Goal: Task Accomplishment & Management: Complete application form

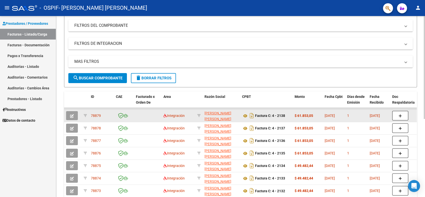
scroll to position [83, 0]
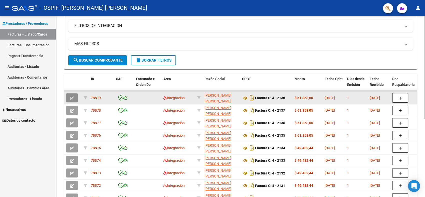
click at [74, 97] on icon "button" at bounding box center [72, 98] width 4 height 4
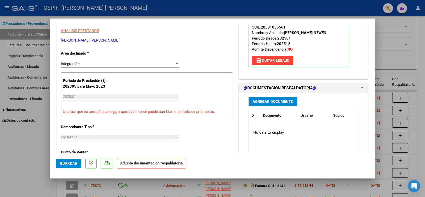
click at [260, 101] on span "Agregar Documento" at bounding box center [273, 101] width 41 height 5
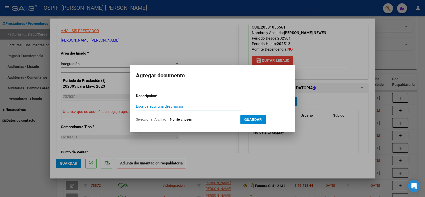
click at [187, 107] on input "Escriba aquí una descripcion" at bounding box center [189, 106] width 106 height 5
type input "asistencia"
click at [188, 119] on input "Seleccionar Archivo" at bounding box center [203, 119] width 66 height 5
click at [202, 118] on input "Seleccionar Archivo" at bounding box center [203, 119] width 66 height 5
type input "C:\fakepath\[PERSON_NAME] j [PERSON_NAME].pdf"
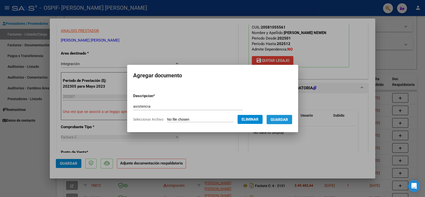
click at [279, 121] on span "Guardar" at bounding box center [280, 119] width 18 height 5
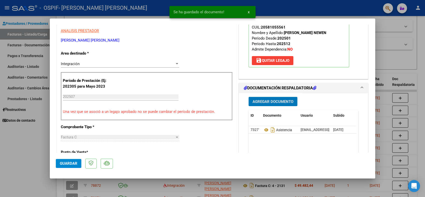
click at [69, 167] on button "Guardar" at bounding box center [69, 163] width 26 height 9
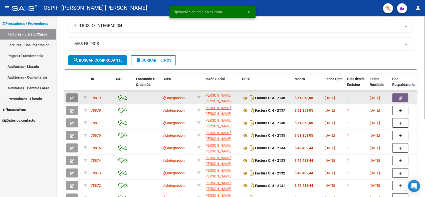
click at [73, 101] on button "button" at bounding box center [72, 97] width 12 height 9
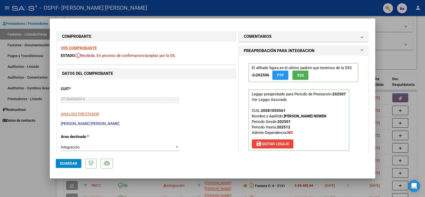
type input "$ 0,00"
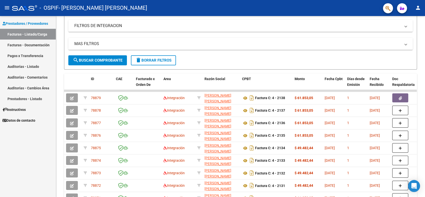
click at [68, 111] on button "button" at bounding box center [72, 110] width 12 height 9
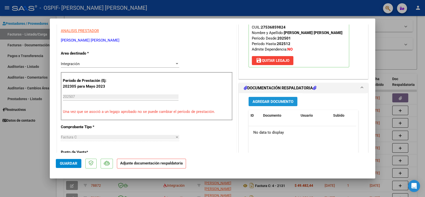
click at [257, 104] on span "Agregar Documento" at bounding box center [273, 101] width 41 height 5
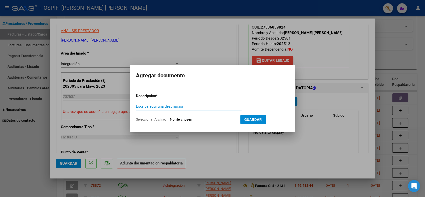
click at [173, 107] on input "Escriba aquí una descripcion" at bounding box center [189, 106] width 106 height 5
type input "semestral"
drag, startPoint x: 159, startPoint y: 108, endPoint x: 101, endPoint y: 110, distance: 58.9
click at [101, 110] on div "COMPROBANTE VER COMPROBANTE ESTADO: Recibida. En proceso de confirmacion/acepta…" at bounding box center [212, 98] width 425 height 197
click at [144, 108] on input "Escriba aquí una descripcion" at bounding box center [189, 106] width 106 height 5
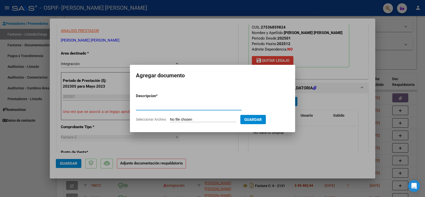
type input "planilla asistencia"
click at [200, 118] on input "Seleccionar Archivo" at bounding box center [203, 119] width 66 height 5
type input "C:\fakepath\[PERSON_NAME].pdf"
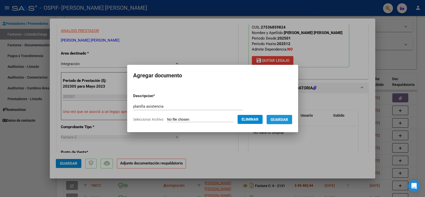
click at [276, 120] on span "Guardar" at bounding box center [280, 119] width 18 height 5
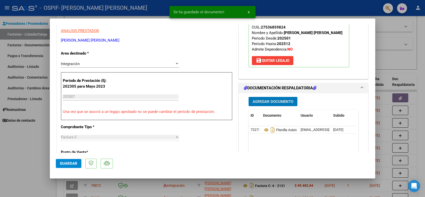
click at [66, 164] on span "Guardar" at bounding box center [69, 163] width 18 height 5
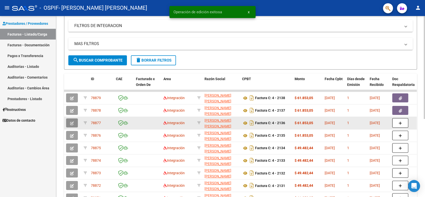
click at [72, 121] on span "button" at bounding box center [72, 123] width 4 height 5
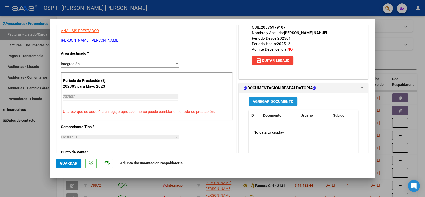
click at [279, 99] on span "Agregar Documento" at bounding box center [273, 101] width 41 height 5
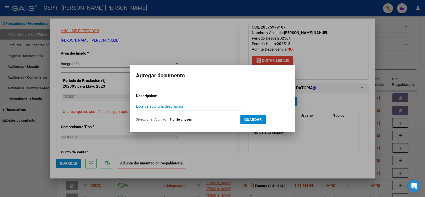
click at [168, 104] on input "Escriba aquí una descripcion" at bounding box center [189, 106] width 106 height 5
click at [142, 107] on input "Escriba aquí una descripcion" at bounding box center [189, 106] width 106 height 5
type input "asistencia"
click at [196, 119] on input "Seleccionar Archivo" at bounding box center [203, 119] width 66 height 5
type input "C:\fakepath\[PERSON_NAME].pdf"
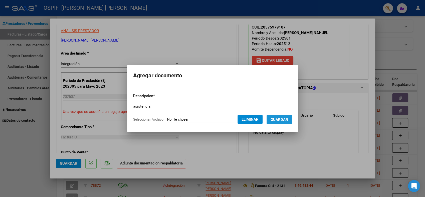
click at [287, 115] on button "Guardar" at bounding box center [280, 119] width 26 height 9
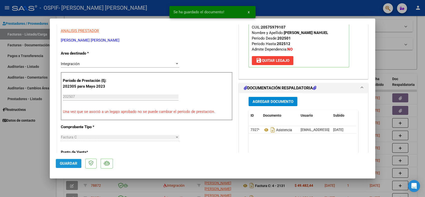
click at [62, 161] on span "Guardar" at bounding box center [69, 163] width 18 height 5
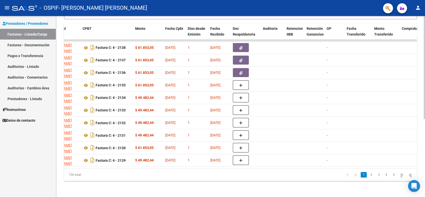
scroll to position [0, 0]
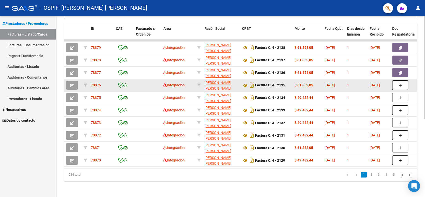
click at [71, 84] on icon "button" at bounding box center [72, 86] width 4 height 4
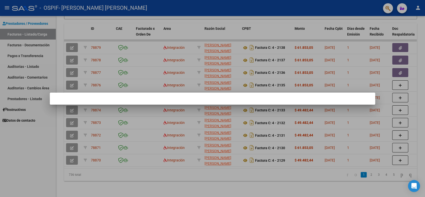
click at [180, 20] on div at bounding box center [212, 98] width 425 height 197
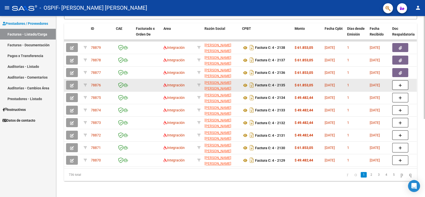
click at [73, 84] on icon "button" at bounding box center [72, 86] width 4 height 4
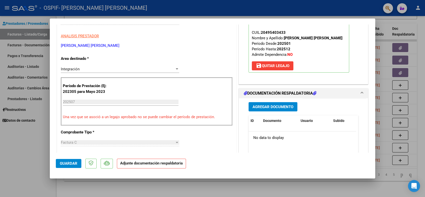
scroll to position [83, 0]
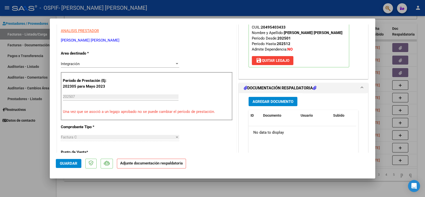
click at [271, 104] on button "Agregar Documento" at bounding box center [273, 101] width 49 height 9
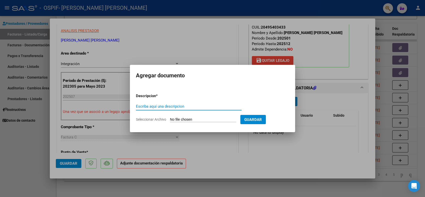
click at [152, 106] on input "Escriba aquí una descripcion" at bounding box center [189, 106] width 106 height 5
type input "asistencia"
click at [203, 120] on input "Seleccionar Archivo" at bounding box center [203, 119] width 66 height 5
type input "C:\fakepath\[PERSON_NAME].pdf"
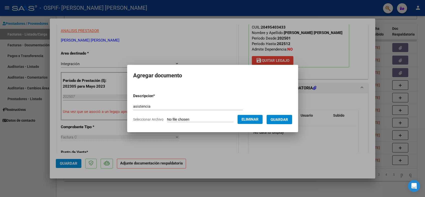
click at [281, 123] on button "Guardar" at bounding box center [280, 119] width 26 height 9
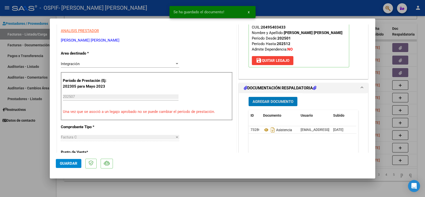
click at [72, 164] on span "Guardar" at bounding box center [69, 163] width 18 height 5
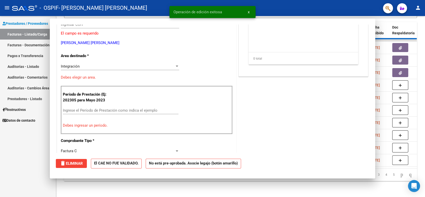
scroll to position [0, 0]
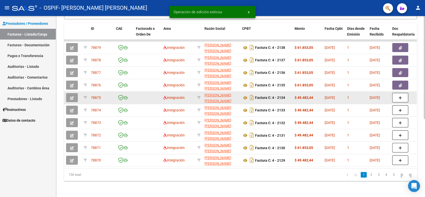
click at [74, 94] on button "button" at bounding box center [72, 97] width 12 height 9
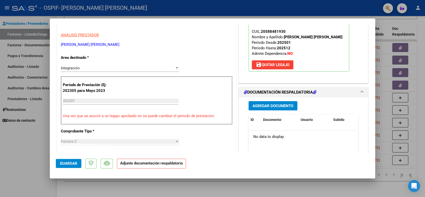
scroll to position [111, 0]
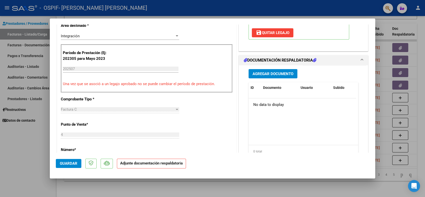
click at [273, 72] on span "Agregar Documento" at bounding box center [273, 74] width 41 height 5
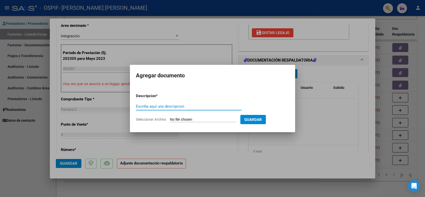
click at [173, 107] on input "Escriba aquí una descripcion" at bounding box center [189, 106] width 106 height 5
type input "asistencia"
click at [215, 120] on input "Seleccionar Archivo" at bounding box center [203, 119] width 66 height 5
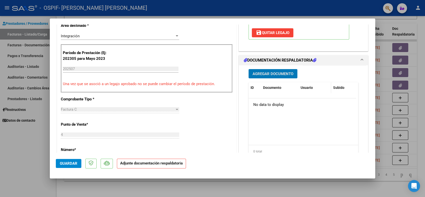
scroll to position [56, 0]
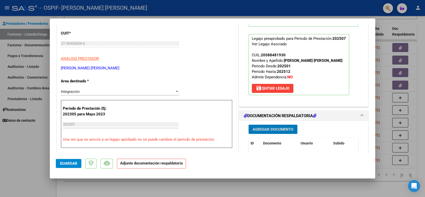
click at [284, 126] on button "Agregar Documento" at bounding box center [273, 129] width 49 height 9
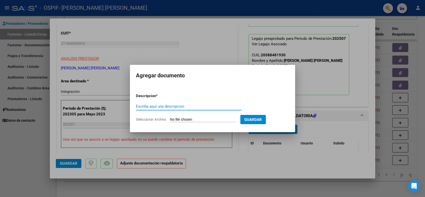
click at [159, 105] on input "Escriba aquí una descripcion" at bounding box center [189, 106] width 106 height 5
type input "asistencia"
click at [177, 120] on input "Seleccionar Archivo" at bounding box center [203, 119] width 66 height 5
type input "C:\fakepath\[PERSON_NAME].pdf"
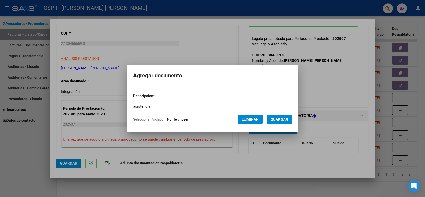
click at [283, 121] on span "Guardar" at bounding box center [280, 119] width 18 height 5
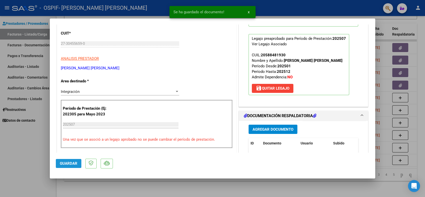
click at [71, 165] on span "Guardar" at bounding box center [69, 163] width 18 height 5
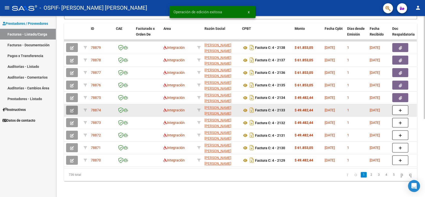
click at [71, 109] on button "button" at bounding box center [72, 110] width 12 height 9
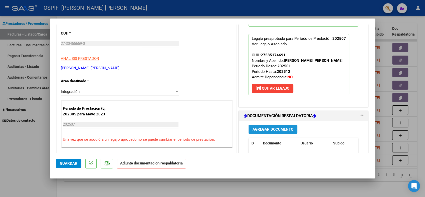
click at [267, 131] on span "Agregar Documento" at bounding box center [273, 129] width 41 height 5
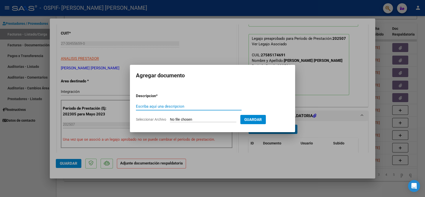
click at [166, 108] on input "Escriba aquí una descripcion" at bounding box center [189, 106] width 106 height 5
type input "asistencia"
click at [193, 120] on input "Seleccionar Archivo" at bounding box center [203, 119] width 66 height 5
type input "C:\fakepath\[PERSON_NAME].pdf"
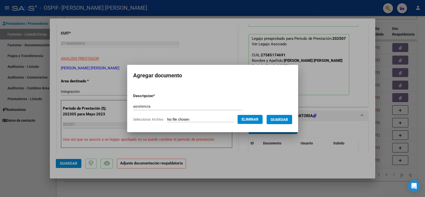
click at [276, 121] on span "Guardar" at bounding box center [280, 119] width 18 height 5
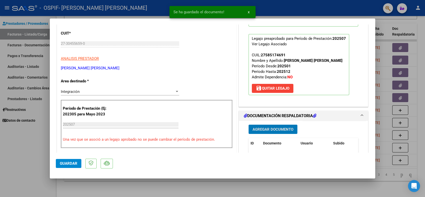
click at [66, 160] on button "Guardar" at bounding box center [69, 163] width 26 height 9
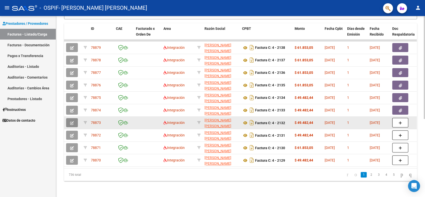
click at [70, 121] on icon "button" at bounding box center [72, 123] width 4 height 4
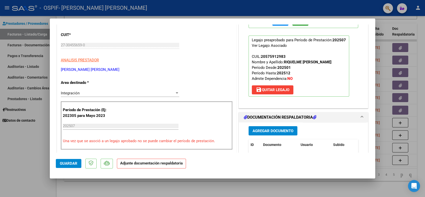
scroll to position [83, 0]
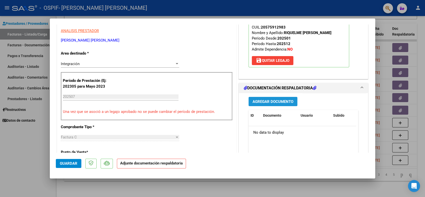
click at [260, 98] on button "Agregar Documento" at bounding box center [273, 101] width 49 height 9
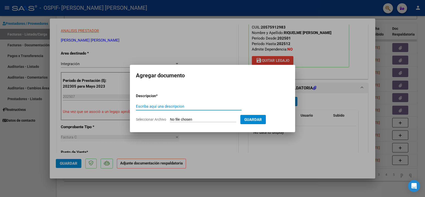
click at [138, 106] on input "Escriba aquí una descripcion" at bounding box center [189, 106] width 106 height 5
type input "asistencia"
click at [177, 118] on input "Seleccionar Archivo" at bounding box center [203, 119] width 66 height 5
type input "C:\fakepath\[PERSON_NAME].pdf"
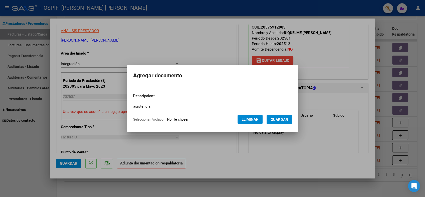
click at [279, 121] on span "Guardar" at bounding box center [280, 119] width 18 height 5
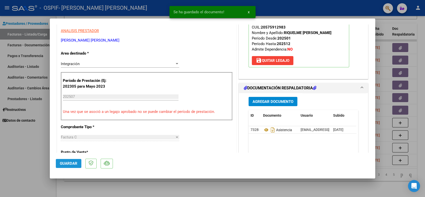
click at [62, 162] on span "Guardar" at bounding box center [69, 163] width 18 height 5
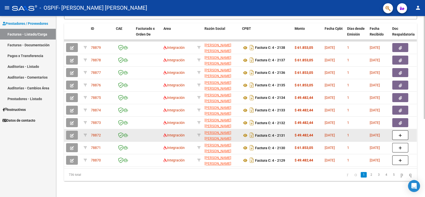
click at [72, 134] on button "button" at bounding box center [72, 135] width 12 height 9
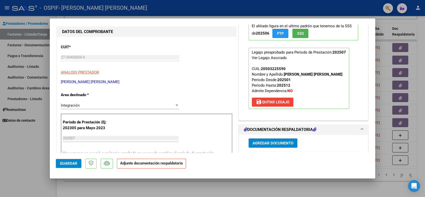
scroll to position [56, 0]
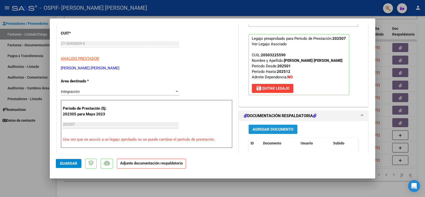
click at [270, 132] on button "Agregar Documento" at bounding box center [273, 129] width 49 height 9
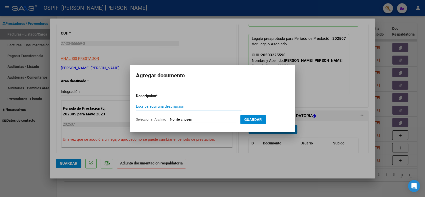
click at [153, 108] on div "Escriba aquí una descripcion" at bounding box center [189, 107] width 106 height 8
click at [155, 107] on input "Escriba aquí una descripcion" at bounding box center [189, 106] width 106 height 5
type input "asistencia"
click at [194, 120] on input "Seleccionar Archivo" at bounding box center [203, 119] width 66 height 5
type input "C:\fakepath\[PERSON_NAME].pdf"
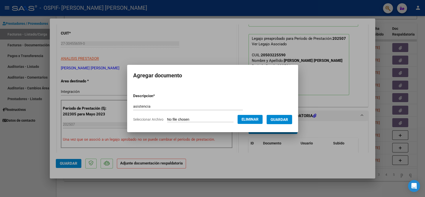
click at [285, 119] on span "Guardar" at bounding box center [280, 119] width 18 height 5
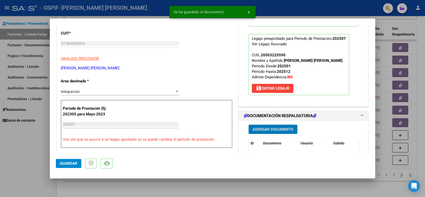
click at [68, 161] on span "Guardar" at bounding box center [69, 163] width 18 height 5
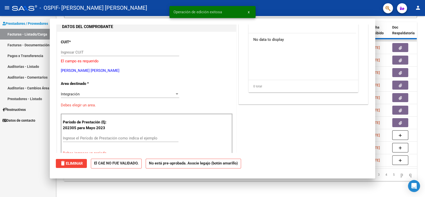
scroll to position [0, 0]
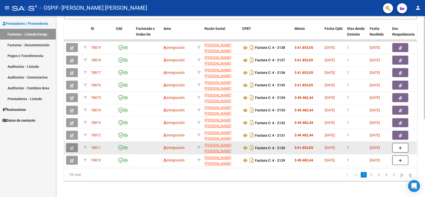
click at [73, 143] on button "button" at bounding box center [72, 147] width 12 height 9
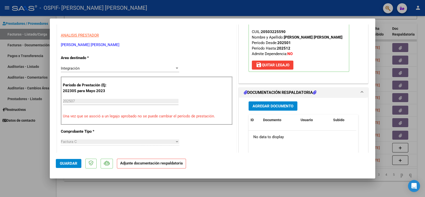
scroll to position [83, 0]
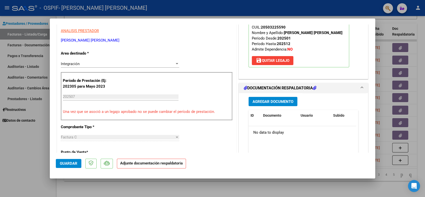
click at [272, 103] on span "Agregar Documento" at bounding box center [273, 101] width 41 height 5
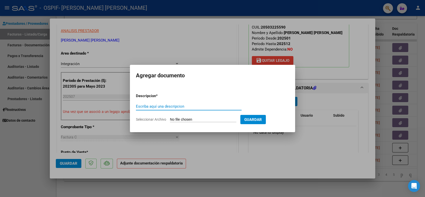
click at [151, 106] on input "Escriba aquí una descripcion" at bounding box center [189, 106] width 106 height 5
type input "asistencia"
click at [207, 115] on form "Descripcion * asistencia Escriba aquí una descripcion Seleccionar Archivo Guard…" at bounding box center [212, 107] width 153 height 37
click at [206, 119] on input "Seleccionar Archivo" at bounding box center [203, 119] width 66 height 5
type input "C:\fakepath\[PERSON_NAME].pdf"
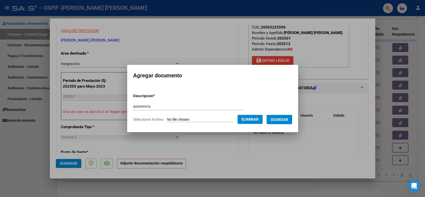
click at [287, 115] on button "Guardar" at bounding box center [280, 119] width 26 height 9
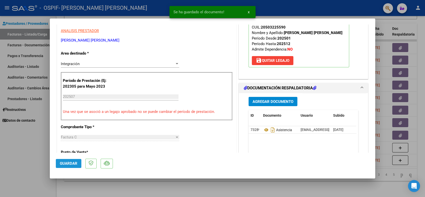
click at [78, 161] on button "Guardar" at bounding box center [69, 163] width 26 height 9
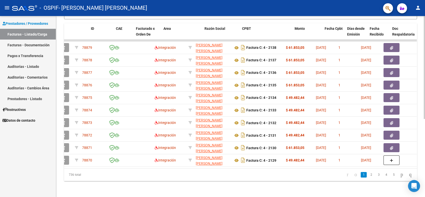
scroll to position [0, 0]
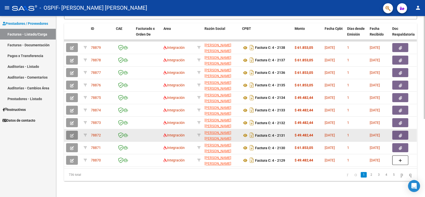
click at [71, 134] on icon "button" at bounding box center [72, 136] width 4 height 4
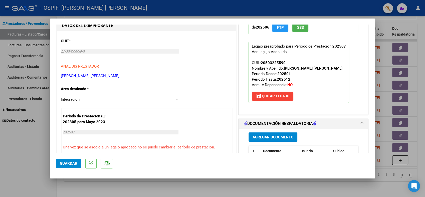
scroll to position [28, 0]
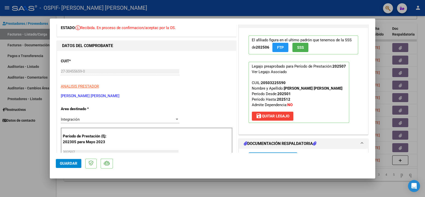
click at [283, 114] on span "save [PERSON_NAME]" at bounding box center [273, 116] width 34 height 5
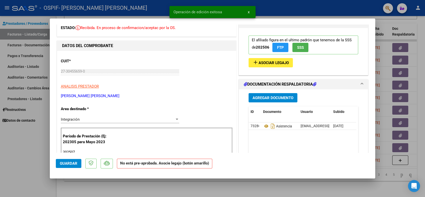
click at [278, 58] on button "add Asociar Legajo" at bounding box center [271, 62] width 44 height 9
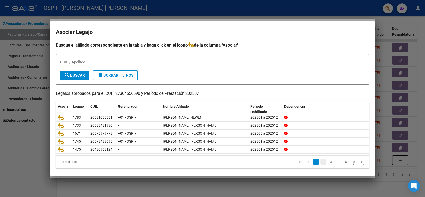
click at [320, 161] on link "2" at bounding box center [323, 162] width 6 height 6
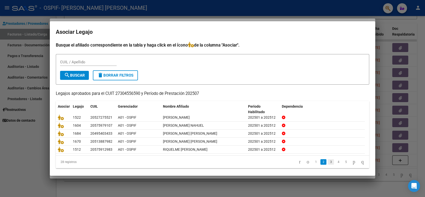
click at [328, 163] on link "3" at bounding box center [331, 162] width 6 height 6
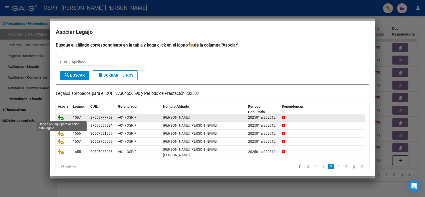
click at [60, 119] on icon at bounding box center [61, 118] width 6 height 6
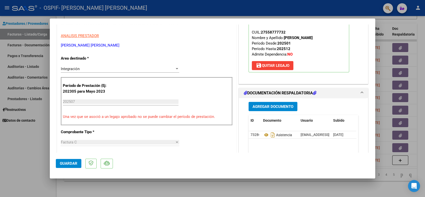
scroll to position [83, 0]
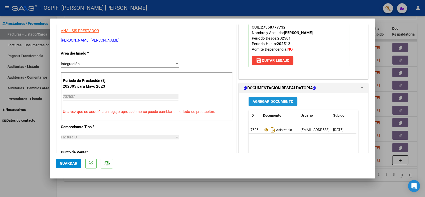
click at [279, 104] on button "Agregar Documento" at bounding box center [273, 101] width 49 height 9
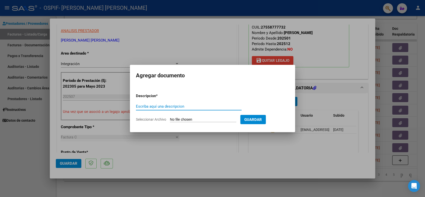
click at [147, 106] on input "Escriba aquí una descripcion" at bounding box center [189, 106] width 106 height 5
type input "asistencia"
click at [190, 120] on input "Seleccionar Archivo" at bounding box center [203, 119] width 66 height 5
type input "C:\fakepath\[PERSON_NAME] [PERSON_NAME].pdf"
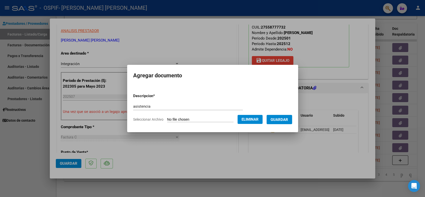
click at [283, 122] on button "Guardar" at bounding box center [280, 119] width 26 height 9
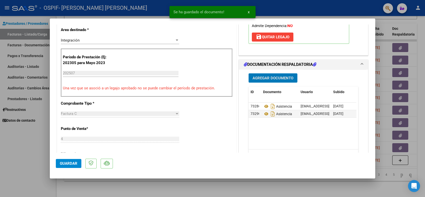
scroll to position [139, 0]
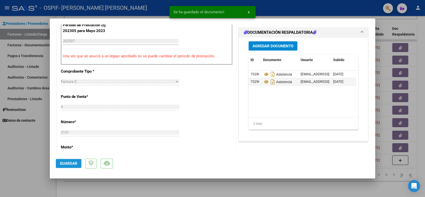
click at [67, 163] on span "Guardar" at bounding box center [69, 163] width 18 height 5
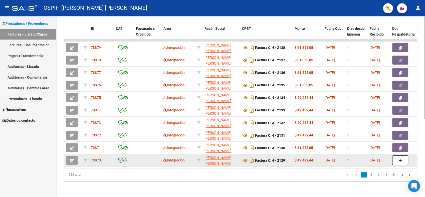
click at [70, 156] on button "button" at bounding box center [72, 160] width 12 height 9
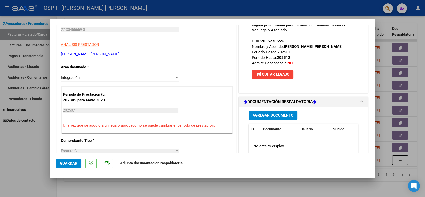
scroll to position [83, 0]
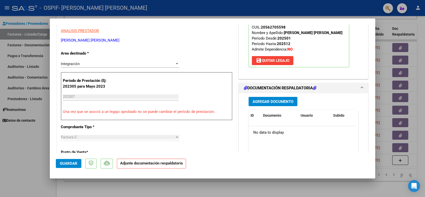
click at [272, 104] on span "Agregar Documento" at bounding box center [273, 101] width 41 height 5
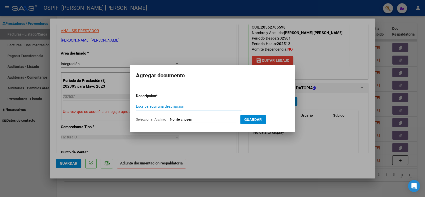
click at [168, 106] on input "Escriba aquí una descripcion" at bounding box center [189, 106] width 106 height 5
type input "asistencia"
click at [184, 119] on input "Seleccionar Archivo" at bounding box center [203, 119] width 66 height 5
type input "C:\fakepath\[PERSON_NAME].pdf"
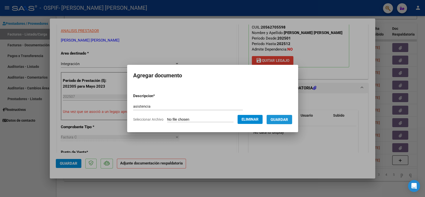
click at [283, 121] on span "Guardar" at bounding box center [280, 119] width 18 height 5
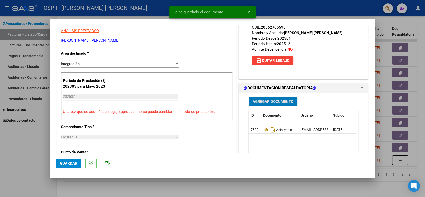
click at [67, 162] on span "Guardar" at bounding box center [69, 163] width 18 height 5
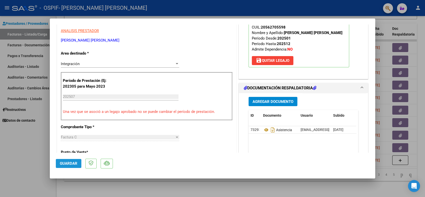
click at [59, 165] on button "Guardar" at bounding box center [69, 163] width 26 height 9
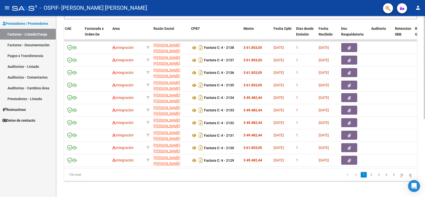
scroll to position [0, 0]
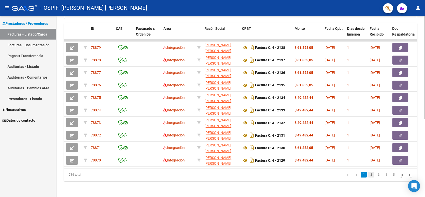
click at [368, 175] on link "2" at bounding box center [371, 175] width 6 height 6
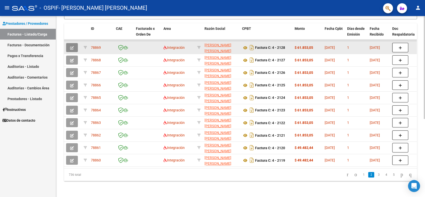
click at [70, 44] on button "button" at bounding box center [72, 47] width 12 height 9
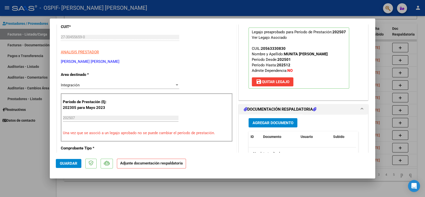
scroll to position [83, 0]
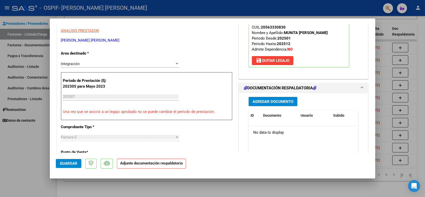
click at [282, 100] on span "Agregar Documento" at bounding box center [273, 101] width 41 height 5
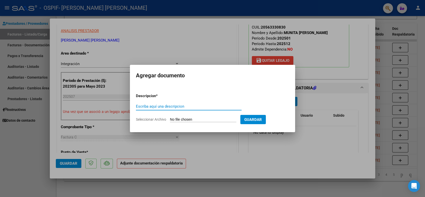
click at [150, 104] on div "Escriba aquí una descripcion" at bounding box center [189, 107] width 106 height 8
click at [150, 105] on input "Escriba aquí una descripcion" at bounding box center [189, 106] width 106 height 5
type input "asistencia"
click at [201, 118] on input "Seleccionar Archivo" at bounding box center [203, 119] width 66 height 5
type input "C:\fakepath\[PERSON_NAME].pdf"
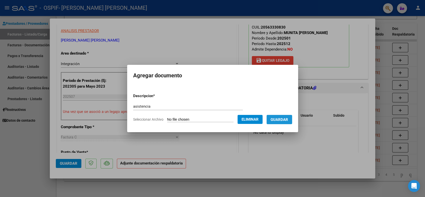
click at [281, 120] on span "Guardar" at bounding box center [280, 119] width 18 height 5
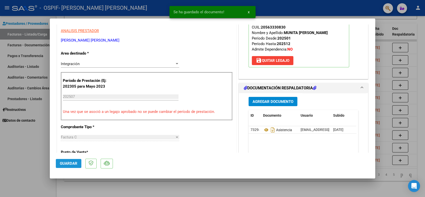
click at [59, 162] on button "Guardar" at bounding box center [69, 163] width 26 height 9
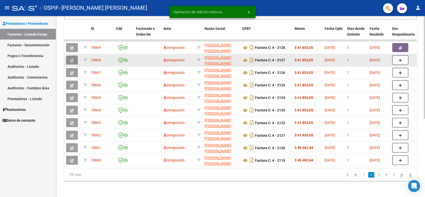
click at [75, 56] on button "button" at bounding box center [72, 60] width 12 height 9
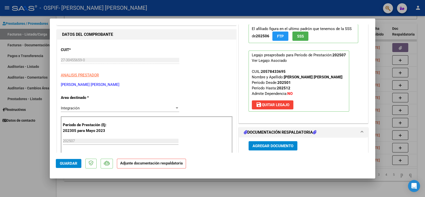
scroll to position [56, 0]
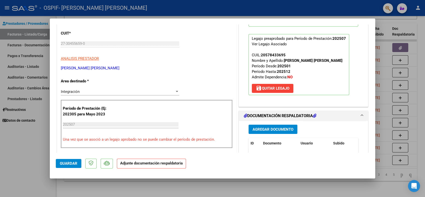
click at [277, 128] on span "Agregar Documento" at bounding box center [273, 129] width 41 height 5
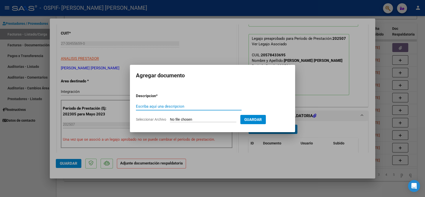
click at [148, 105] on input "Escriba aquí una descripcion" at bounding box center [189, 106] width 106 height 5
type input "asistencia"
click at [195, 116] on form "Descripcion * asistencia Escriba aquí una descripcion Seleccionar Archivo Guard…" at bounding box center [212, 107] width 153 height 37
click at [196, 120] on input "Seleccionar Archivo" at bounding box center [203, 119] width 66 height 5
type input "C:\fakepath\[PERSON_NAME] [PERSON_NAME].pdf"
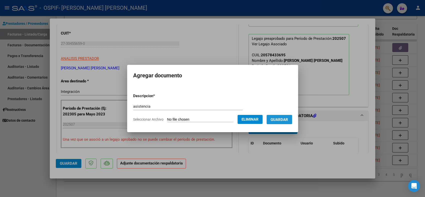
click at [278, 120] on span "Guardar" at bounding box center [280, 119] width 18 height 5
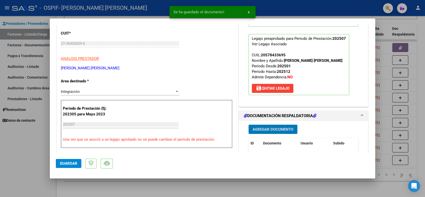
click at [65, 164] on span "Guardar" at bounding box center [69, 163] width 18 height 5
type input "$ 0,00"
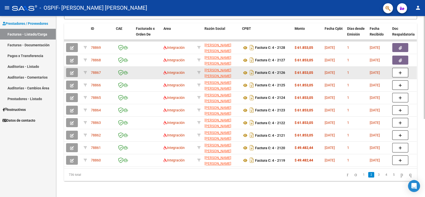
click at [76, 68] on button "button" at bounding box center [72, 72] width 12 height 9
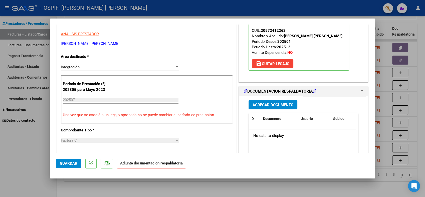
scroll to position [83, 0]
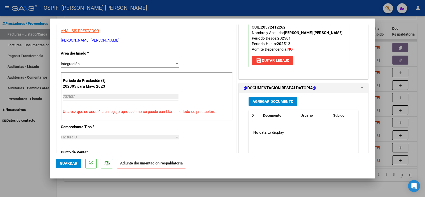
click at [284, 101] on span "Agregar Documento" at bounding box center [273, 101] width 41 height 5
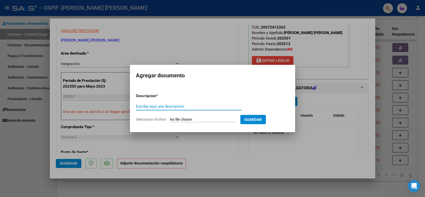
click at [145, 105] on input "Escriba aquí una descripcion" at bounding box center [189, 106] width 106 height 5
type input "asistencia"
click at [196, 120] on input "Seleccionar Archivo" at bounding box center [203, 119] width 66 height 5
type input "C:\fakepath\caro [PERSON_NAME].pdf"
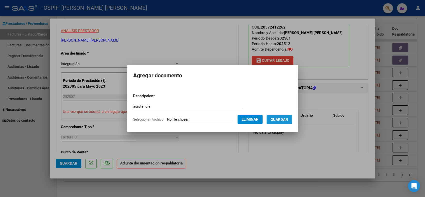
click at [278, 123] on button "Guardar" at bounding box center [280, 119] width 26 height 9
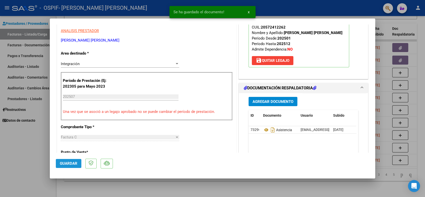
click at [67, 162] on span "Guardar" at bounding box center [69, 163] width 18 height 5
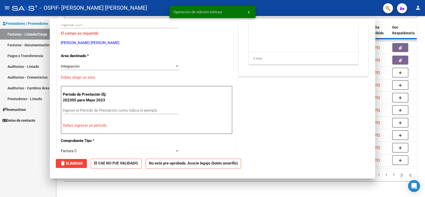
scroll to position [0, 0]
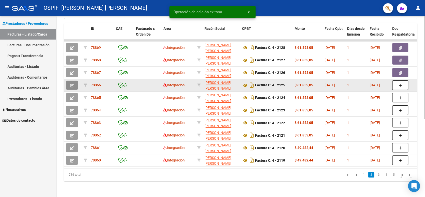
click at [70, 84] on icon "button" at bounding box center [72, 86] width 4 height 4
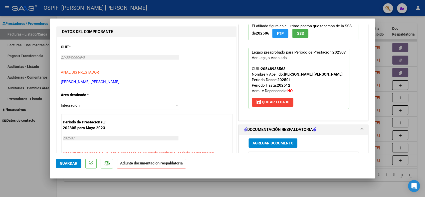
scroll to position [56, 0]
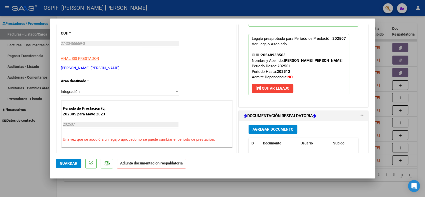
click at [288, 130] on span "Agregar Documento" at bounding box center [273, 129] width 41 height 5
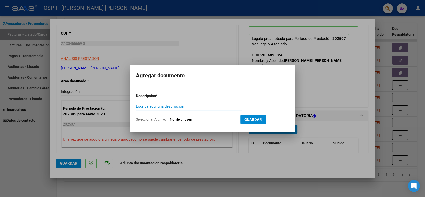
click at [146, 104] on input "Escriba aquí una descripcion" at bounding box center [189, 106] width 106 height 5
type input "asistencia"
click at [193, 119] on input "Seleccionar Archivo" at bounding box center [203, 119] width 66 height 5
type input "C:\fakepath\[PERSON_NAME] [PERSON_NAME].pdf"
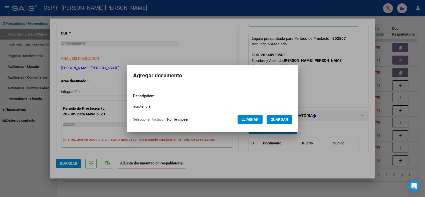
click at [275, 122] on button "Guardar" at bounding box center [280, 119] width 26 height 9
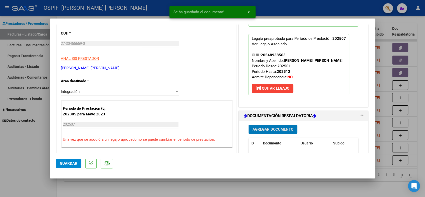
click at [65, 162] on span "Guardar" at bounding box center [69, 163] width 18 height 5
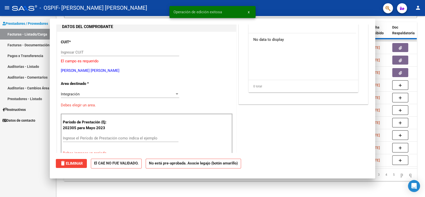
scroll to position [0, 0]
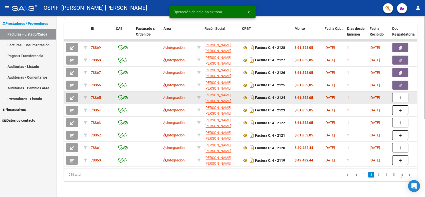
click at [74, 94] on button "button" at bounding box center [72, 97] width 12 height 9
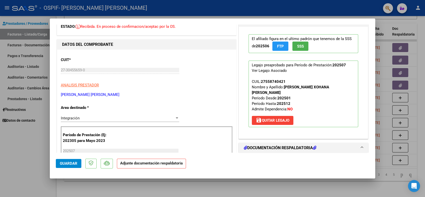
scroll to position [56, 0]
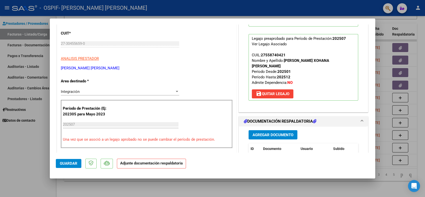
click at [278, 132] on button "Agregar Documento" at bounding box center [273, 134] width 49 height 9
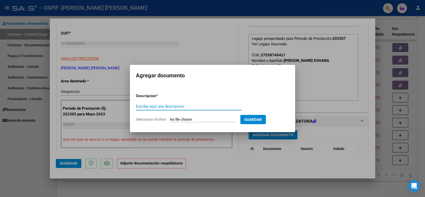
click at [168, 105] on input "Escriba aquí una descripcion" at bounding box center [189, 106] width 106 height 5
type input "asistencia"
click at [184, 121] on input "Seleccionar Archivo" at bounding box center [203, 119] width 66 height 5
type input "C:\fakepath\Guzmán x. [PERSON_NAME].pdf"
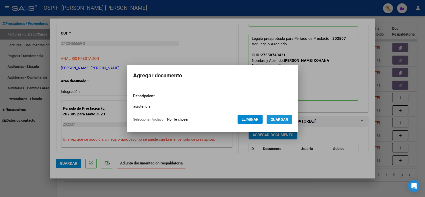
click at [281, 122] on button "Guardar" at bounding box center [280, 119] width 26 height 9
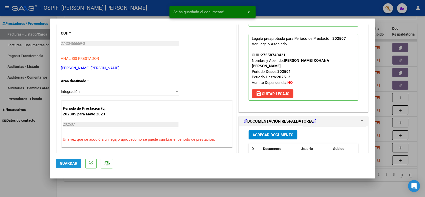
click at [63, 164] on span "Guardar" at bounding box center [69, 163] width 18 height 5
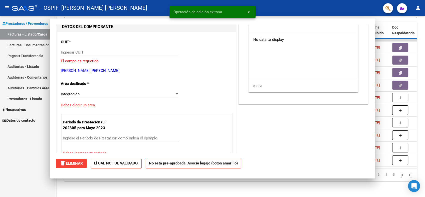
scroll to position [0, 0]
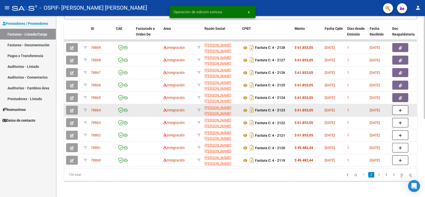
click at [68, 106] on button "button" at bounding box center [72, 110] width 12 height 9
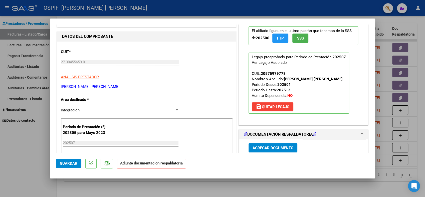
scroll to position [56, 0]
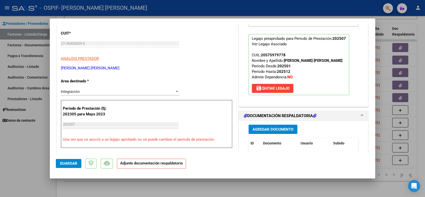
click at [263, 127] on span "Agregar Documento" at bounding box center [273, 129] width 41 height 5
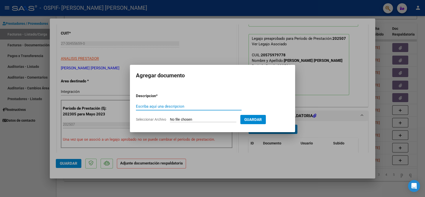
click at [160, 107] on input "Escriba aquí una descripcion" at bounding box center [189, 106] width 106 height 5
type input "asistencia"
click at [188, 120] on input "Seleccionar Archivo" at bounding box center [203, 119] width 66 height 5
type input "C:\fakepath\[PERSON_NAME] [PERSON_NAME].pdf"
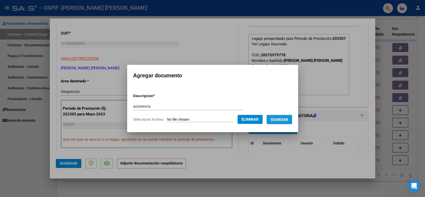
click at [284, 119] on span "Guardar" at bounding box center [280, 119] width 18 height 5
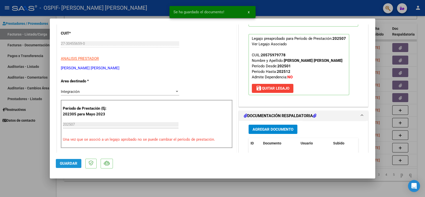
click at [72, 164] on span "Guardar" at bounding box center [69, 163] width 18 height 5
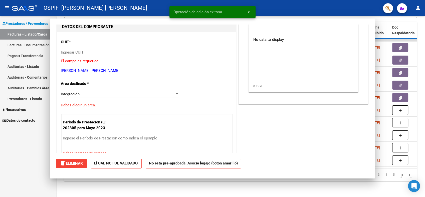
scroll to position [0, 0]
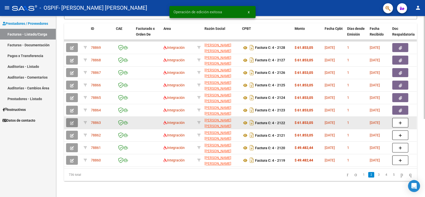
click at [71, 121] on icon "button" at bounding box center [72, 123] width 4 height 4
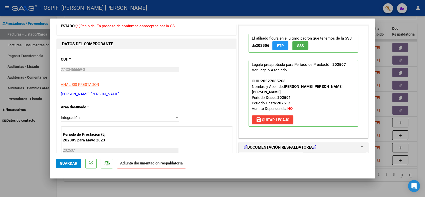
scroll to position [56, 0]
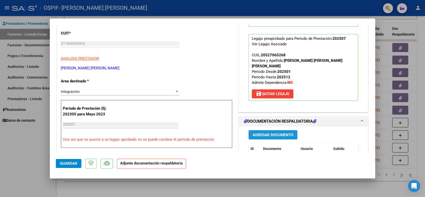
click at [286, 133] on span "Agregar Documento" at bounding box center [273, 135] width 41 height 5
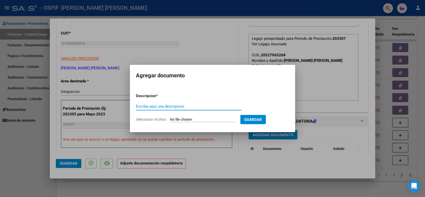
click at [167, 105] on input "Escriba aquí una descripcion" at bounding box center [189, 106] width 106 height 5
type input "asistencia"
click at [186, 119] on input "Seleccionar Archivo" at bounding box center [203, 119] width 66 height 5
type input "C:\fakepath\Giménez [PERSON_NAME].pdf"
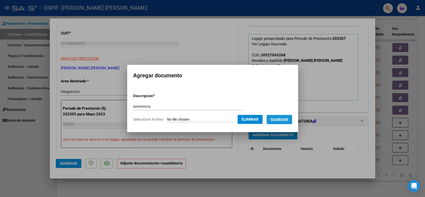
click at [282, 121] on span "Guardar" at bounding box center [280, 119] width 18 height 5
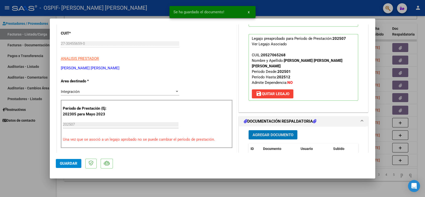
click at [64, 164] on span "Guardar" at bounding box center [69, 163] width 18 height 5
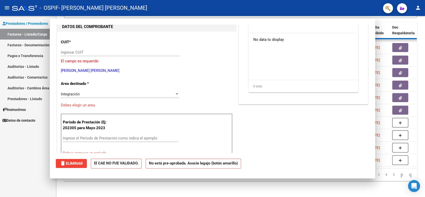
scroll to position [0, 0]
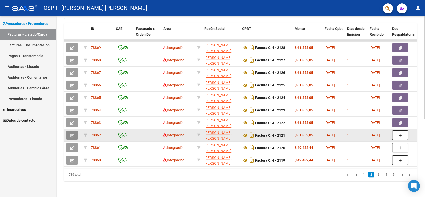
click at [71, 134] on icon "button" at bounding box center [72, 136] width 4 height 4
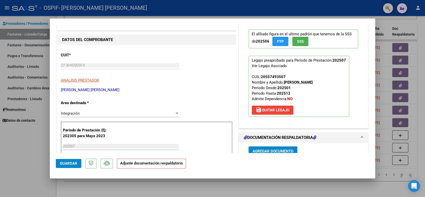
scroll to position [56, 0]
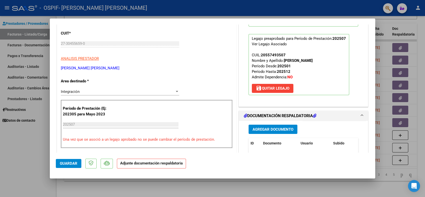
click at [268, 133] on button "Agregar Documento" at bounding box center [273, 129] width 49 height 9
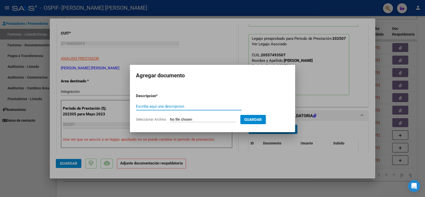
click at [161, 104] on input "Escriba aquí una descripcion" at bounding box center [189, 106] width 106 height 5
type input "asistencia"
click at [192, 120] on input "Seleccionar Archivo" at bounding box center [203, 119] width 66 height 5
type input "C:\fakepath\[PERSON_NAME] B [PERSON_NAME].pdf"
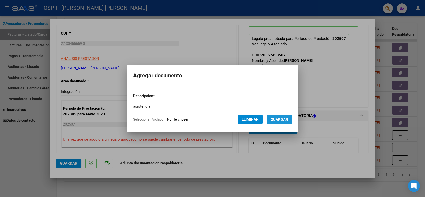
click at [278, 121] on span "Guardar" at bounding box center [280, 119] width 18 height 5
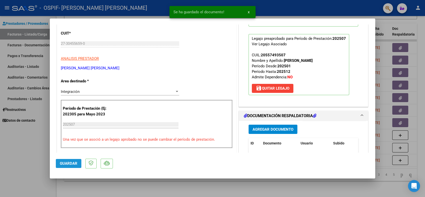
click at [75, 163] on span "Guardar" at bounding box center [69, 163] width 18 height 5
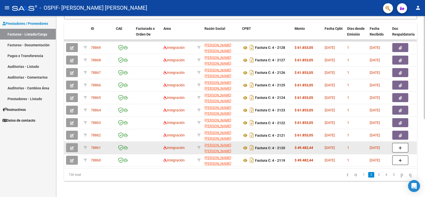
click at [73, 143] on button "button" at bounding box center [72, 147] width 12 height 9
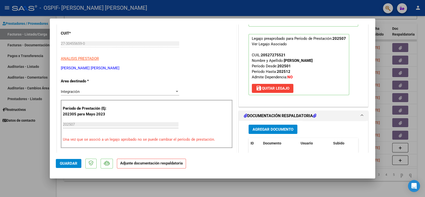
click at [275, 128] on span "Agregar Documento" at bounding box center [273, 129] width 41 height 5
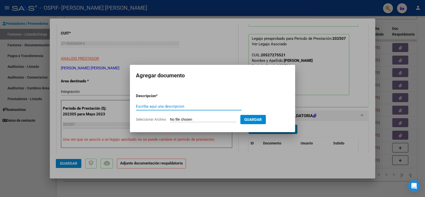
click at [167, 106] on input "Escriba aquí una descripcion" at bounding box center [189, 106] width 106 height 5
type input "asistencia"
click at [196, 120] on input "Seleccionar Archivo" at bounding box center [203, 119] width 66 height 5
type input "C:\fakepath\[PERSON_NAME].pdf"
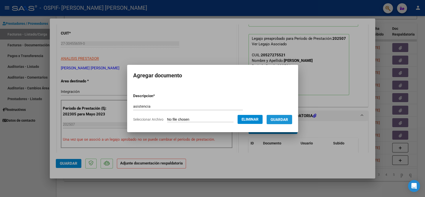
click at [279, 119] on span "Guardar" at bounding box center [280, 119] width 18 height 5
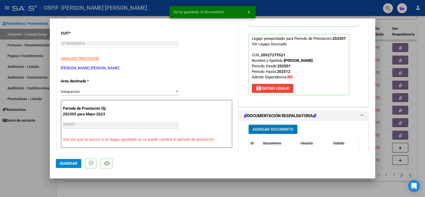
click at [62, 165] on span "Guardar" at bounding box center [69, 163] width 18 height 5
type input "$ 0,00"
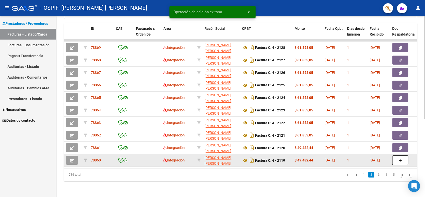
click at [70, 158] on button "button" at bounding box center [72, 160] width 12 height 9
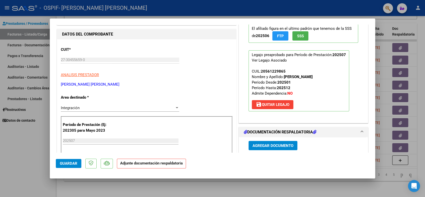
scroll to position [56, 0]
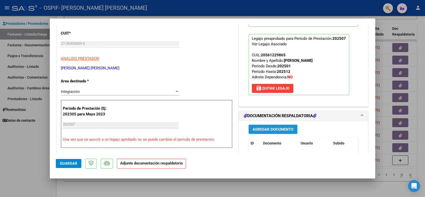
click at [287, 129] on span "Agregar Documento" at bounding box center [273, 129] width 41 height 5
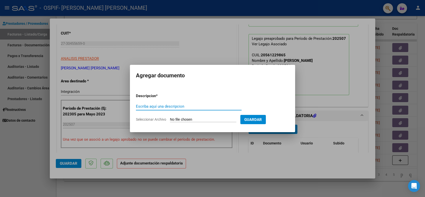
click at [157, 106] on input "Escriba aquí una descripcion" at bounding box center [189, 106] width 106 height 5
type input "asistencia"
click at [189, 118] on input "Seleccionar Archivo" at bounding box center [203, 119] width 66 height 5
type input "C:\fakepath\veron s julio.pdf"
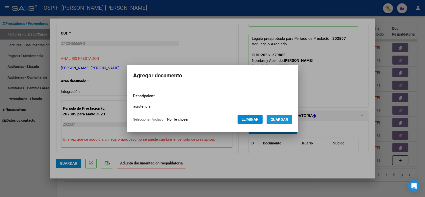
click at [284, 121] on span "Guardar" at bounding box center [280, 119] width 18 height 5
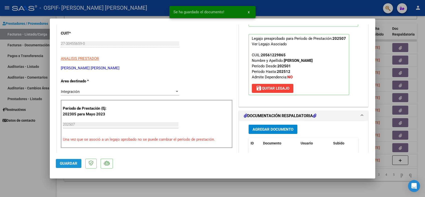
click at [67, 161] on span "Guardar" at bounding box center [69, 163] width 18 height 5
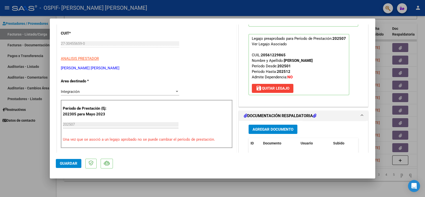
click at [62, 165] on span "Guardar" at bounding box center [69, 163] width 18 height 5
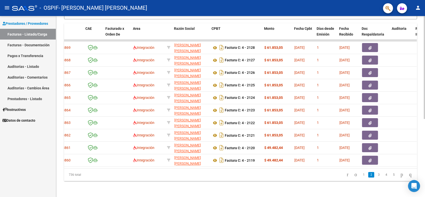
scroll to position [0, 0]
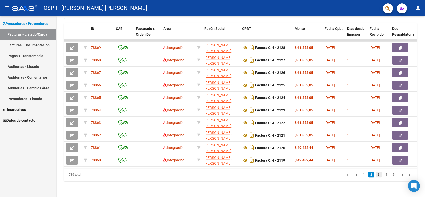
click at [376, 174] on link "3" at bounding box center [379, 175] width 6 height 6
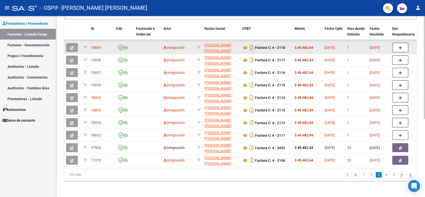
click at [73, 43] on button "button" at bounding box center [72, 47] width 12 height 9
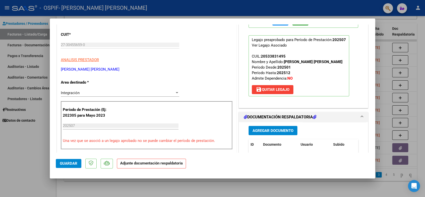
scroll to position [56, 0]
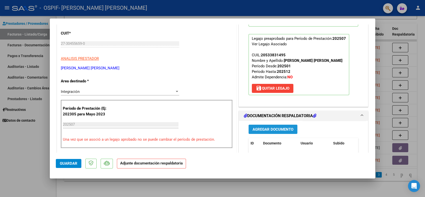
click at [271, 130] on span "Agregar Documento" at bounding box center [273, 129] width 41 height 5
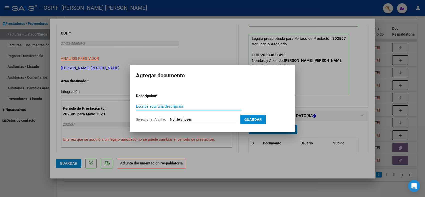
click at [172, 106] on input "Escriba aquí una descripcion" at bounding box center [189, 106] width 106 height 5
type input "asistencia"
click at [179, 119] on input "Seleccionar Archivo" at bounding box center [203, 119] width 66 height 5
type input "C:\fakepath\[PERSON_NAME] [PERSON_NAME].pdf"
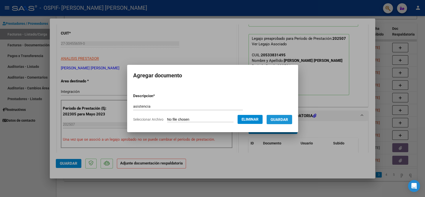
click at [278, 119] on span "Guardar" at bounding box center [280, 119] width 18 height 5
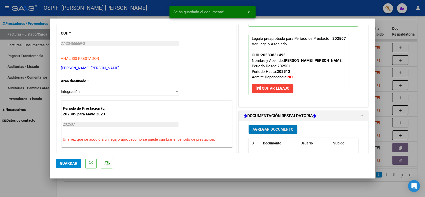
click at [69, 158] on mat-dialog-actions "Guardar" at bounding box center [212, 163] width 313 height 20
click at [73, 166] on button "Guardar" at bounding box center [69, 163] width 26 height 9
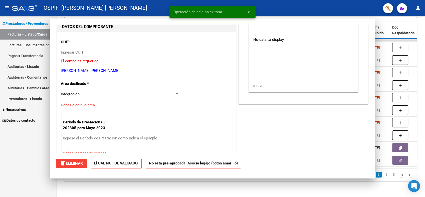
scroll to position [0, 0]
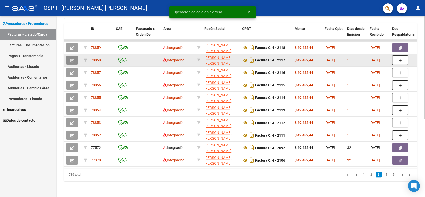
click at [72, 56] on button "button" at bounding box center [72, 60] width 12 height 9
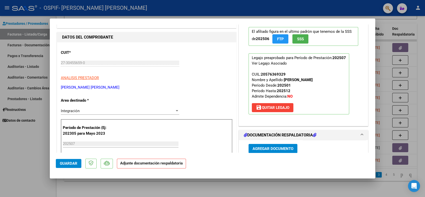
scroll to position [56, 0]
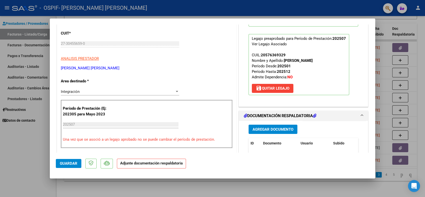
click at [276, 126] on button "Agregar Documento" at bounding box center [273, 129] width 49 height 9
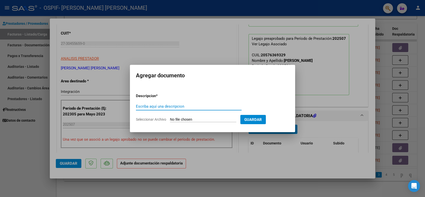
click at [175, 104] on input "Escriba aquí una descripcion" at bounding box center [189, 106] width 106 height 5
type input "asistencia"
click at [187, 118] on input "Seleccionar Archivo" at bounding box center [203, 119] width 66 height 5
type input "C:\fakepath\[PERSON_NAME].pdf"
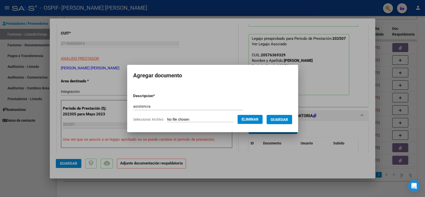
click at [277, 122] on button "Guardar" at bounding box center [280, 119] width 26 height 9
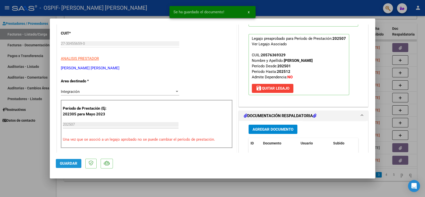
click at [78, 161] on button "Guardar" at bounding box center [69, 163] width 26 height 9
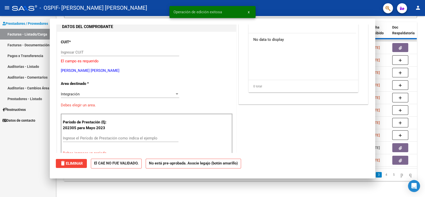
scroll to position [0, 0]
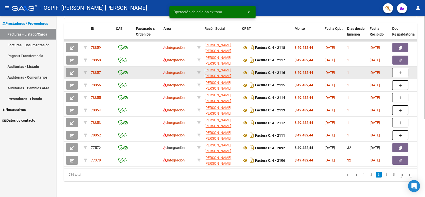
click at [73, 71] on icon "button" at bounding box center [72, 73] width 4 height 4
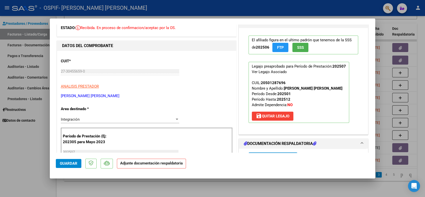
scroll to position [56, 0]
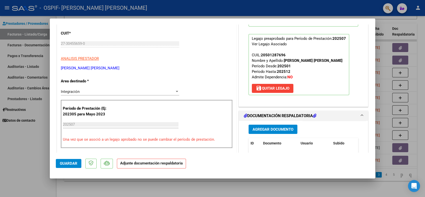
click at [266, 128] on span "Agregar Documento" at bounding box center [273, 129] width 41 height 5
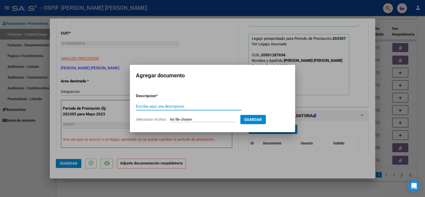
click at [159, 106] on input "Escriba aquí una descripcion" at bounding box center [189, 106] width 106 height 5
type input "asistencia"
click at [189, 120] on input "Seleccionar Archivo" at bounding box center [203, 119] width 66 height 5
type input "C:\fakepath\[PERSON_NAME] T [PERSON_NAME].pdf"
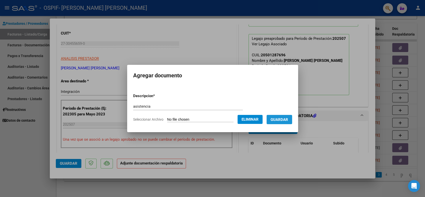
click at [278, 123] on button "Guardar" at bounding box center [280, 119] width 26 height 9
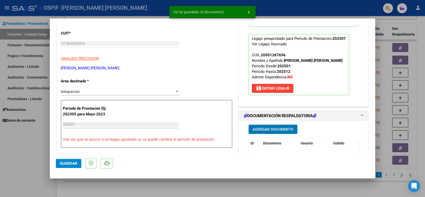
click at [70, 162] on span "Guardar" at bounding box center [69, 163] width 18 height 5
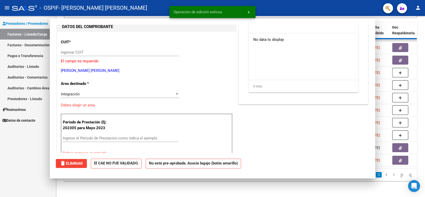
scroll to position [0, 0]
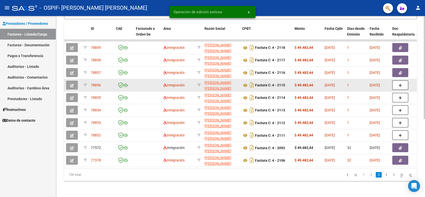
click at [76, 81] on button "button" at bounding box center [72, 85] width 12 height 9
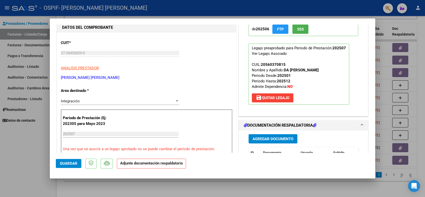
scroll to position [56, 0]
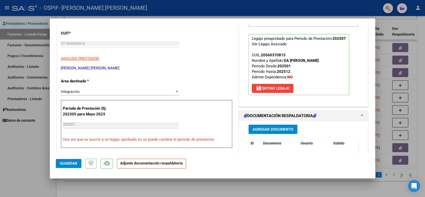
click at [266, 132] on button "Agregar Documento" at bounding box center [273, 129] width 49 height 9
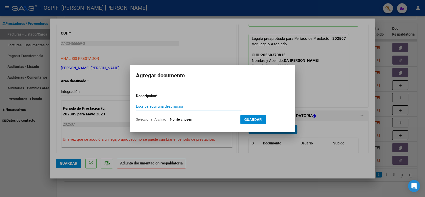
click at [165, 104] on input "Escriba aquí una descripcion" at bounding box center [189, 106] width 106 height 5
type input "asistencia"
click at [190, 120] on input "Seleccionar Archivo" at bounding box center [203, 119] width 66 height 5
type input "C:\fakepath\da [PERSON_NAME].pdf"
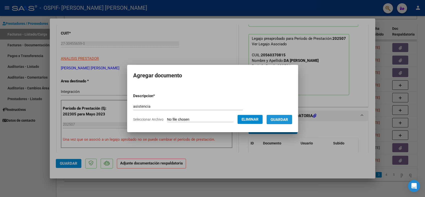
click at [285, 120] on span "Guardar" at bounding box center [280, 119] width 18 height 5
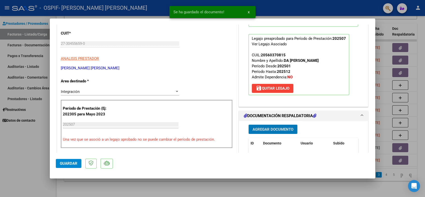
click at [73, 164] on span "Guardar" at bounding box center [69, 163] width 18 height 5
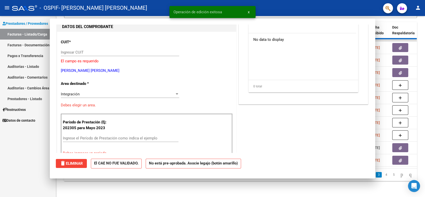
scroll to position [0, 0]
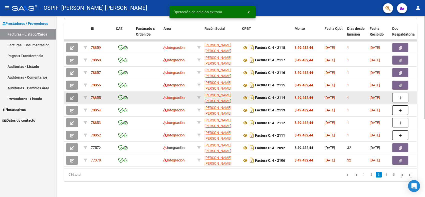
click at [74, 93] on button "button" at bounding box center [72, 97] width 12 height 9
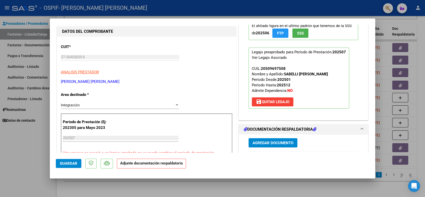
scroll to position [56, 0]
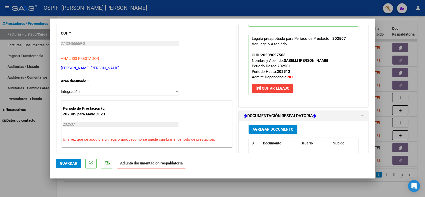
click at [271, 130] on span "Agregar Documento" at bounding box center [273, 129] width 41 height 5
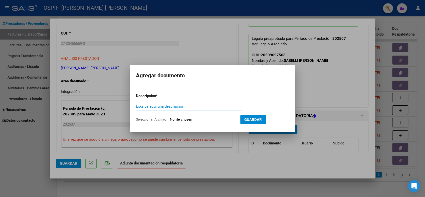
click at [148, 109] on div "Escriba aquí una descripcion" at bounding box center [189, 107] width 106 height 8
click at [153, 104] on input "Escriba aquí una descripcion" at bounding box center [189, 106] width 106 height 5
click at [140, 107] on input "Escriba aquí una descripcion" at bounding box center [189, 106] width 106 height 5
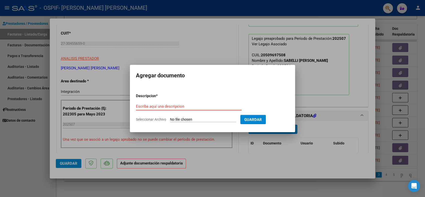
click at [140, 107] on input "Escriba aquí una descripcion" at bounding box center [189, 106] width 106 height 5
type input "asistencia"
click at [205, 119] on input "Seleccionar Archivo" at bounding box center [203, 119] width 66 height 5
type input "C:\fakepath\[PERSON_NAME].pdf"
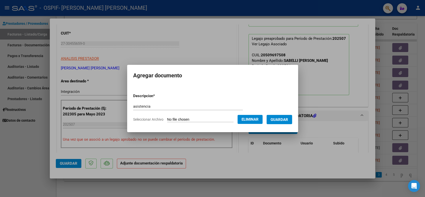
click at [285, 119] on span "Guardar" at bounding box center [280, 119] width 18 height 5
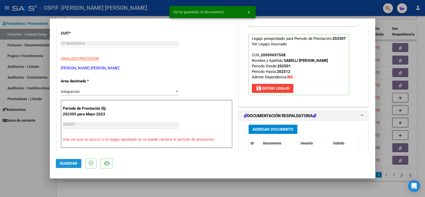
click at [61, 161] on span "Guardar" at bounding box center [69, 163] width 18 height 5
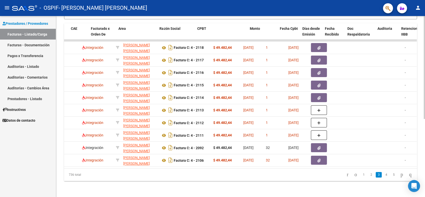
scroll to position [0, 0]
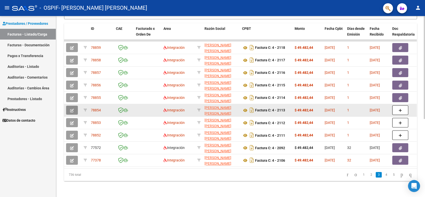
click at [68, 107] on button "button" at bounding box center [72, 110] width 12 height 9
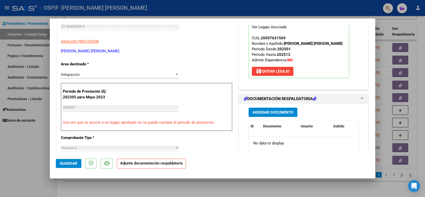
scroll to position [83, 0]
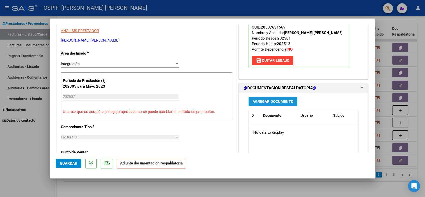
click at [277, 100] on span "Agregar Documento" at bounding box center [273, 101] width 41 height 5
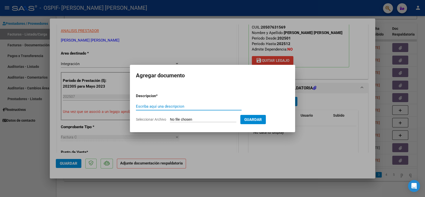
click at [157, 105] on input "Escriba aquí una descripcion" at bounding box center [189, 106] width 106 height 5
type input "asistencia"
click at [184, 116] on form "Descripcion * asistencia Escriba aquí una descripcion Seleccionar Archivo Guard…" at bounding box center [212, 107] width 153 height 37
click at [191, 121] on input "Seleccionar Archivo" at bounding box center [203, 119] width 66 height 5
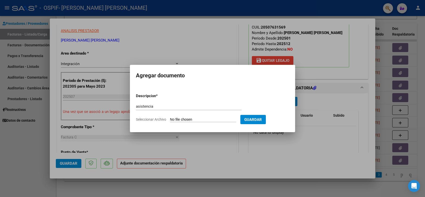
type input "C:\fakepath\[PERSON_NAME].pdf"
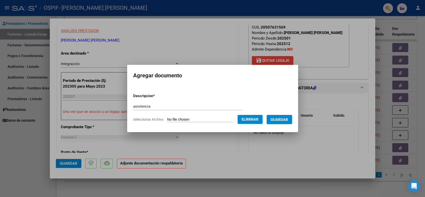
click at [282, 118] on span "Guardar" at bounding box center [280, 119] width 18 height 5
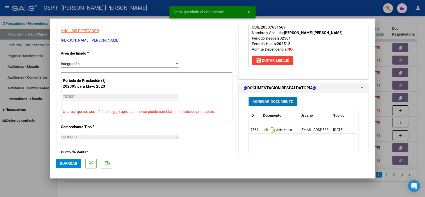
click at [76, 162] on span "Guardar" at bounding box center [69, 163] width 18 height 5
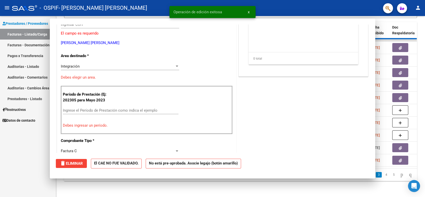
scroll to position [0, 0]
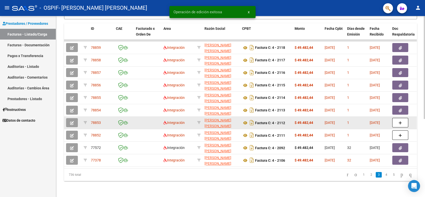
click at [74, 118] on button "button" at bounding box center [72, 122] width 12 height 9
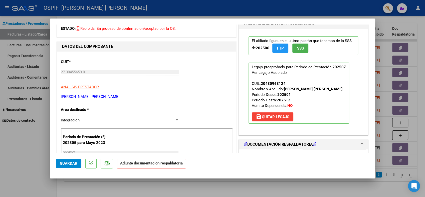
scroll to position [56, 0]
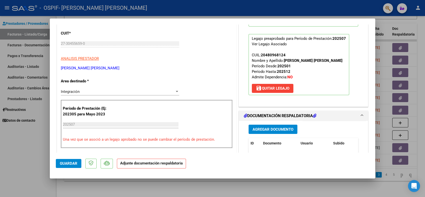
click at [283, 128] on span "Agregar Documento" at bounding box center [273, 129] width 41 height 5
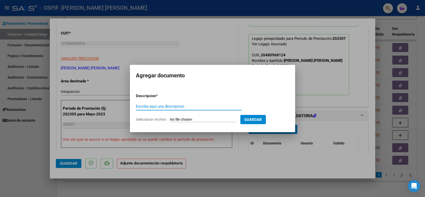
click at [162, 108] on input "Escriba aquí una descripcion" at bounding box center [189, 106] width 106 height 5
type input "asistencia"
click at [182, 117] on input "Seleccionar Archivo" at bounding box center [203, 119] width 66 height 5
type input "C:\fakepath\Juarez julio.pdf"
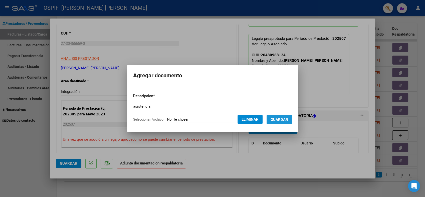
click at [280, 118] on span "Guardar" at bounding box center [280, 119] width 18 height 5
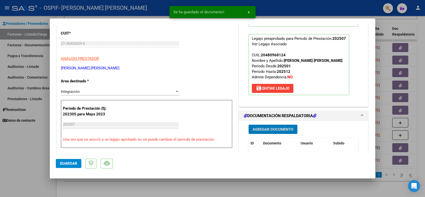
click at [70, 162] on span "Guardar" at bounding box center [69, 163] width 18 height 5
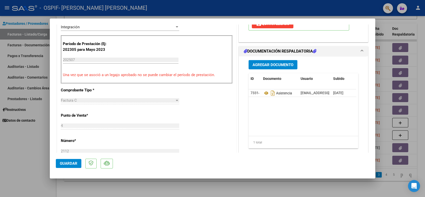
scroll to position [139, 0]
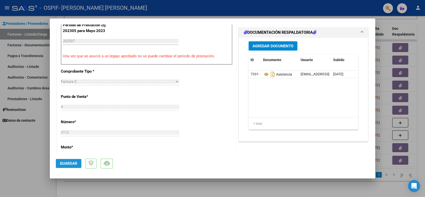
click at [66, 168] on button "Guardar" at bounding box center [69, 163] width 26 height 9
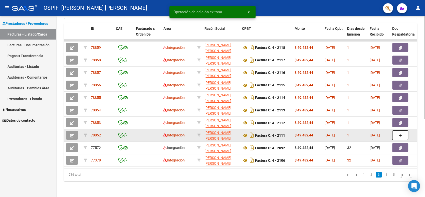
click at [74, 131] on button "button" at bounding box center [72, 135] width 12 height 9
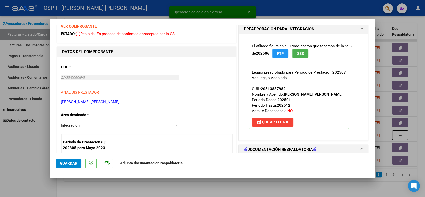
scroll to position [56, 0]
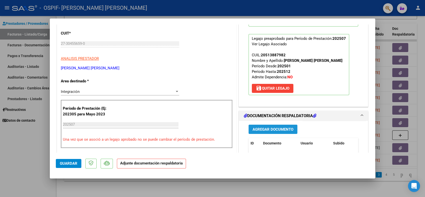
click at [266, 128] on span "Agregar Documento" at bounding box center [273, 129] width 41 height 5
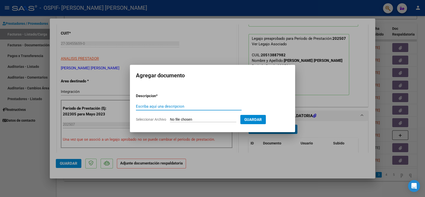
click at [141, 106] on input "Escriba aquí una descripcion" at bounding box center [189, 106] width 106 height 5
type input "asistencia"
click at [187, 120] on input "Seleccionar Archivo" at bounding box center [203, 119] width 66 height 5
type input "C:\fakepath\[PERSON_NAME].pdf"
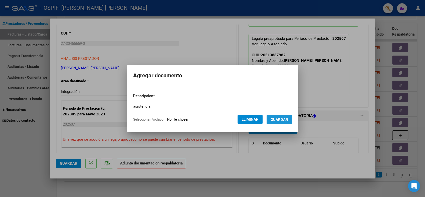
click at [277, 120] on span "Guardar" at bounding box center [280, 119] width 18 height 5
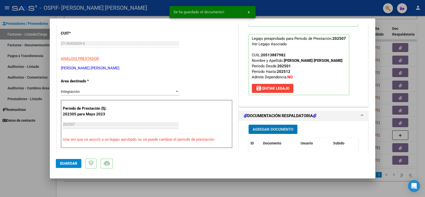
click at [76, 166] on button "Guardar" at bounding box center [69, 163] width 26 height 9
